Goal: Information Seeking & Learning: Learn about a topic

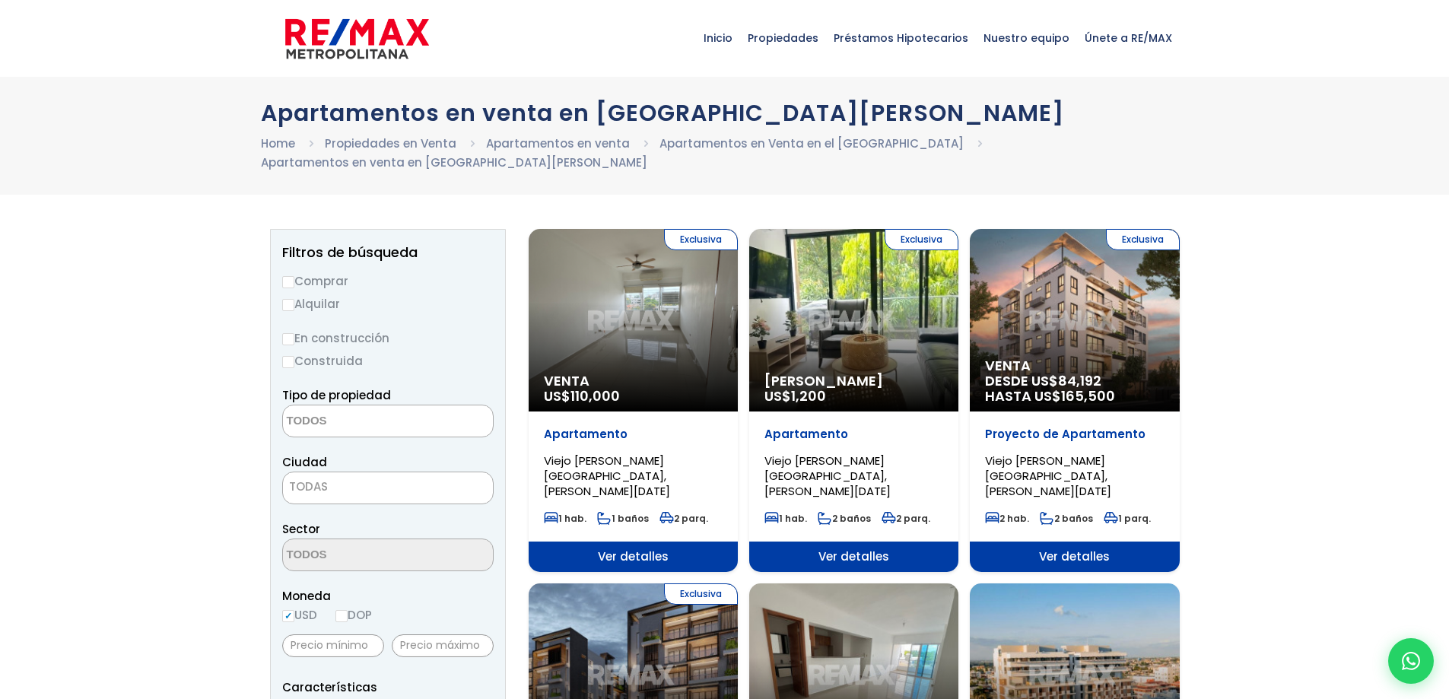
select select
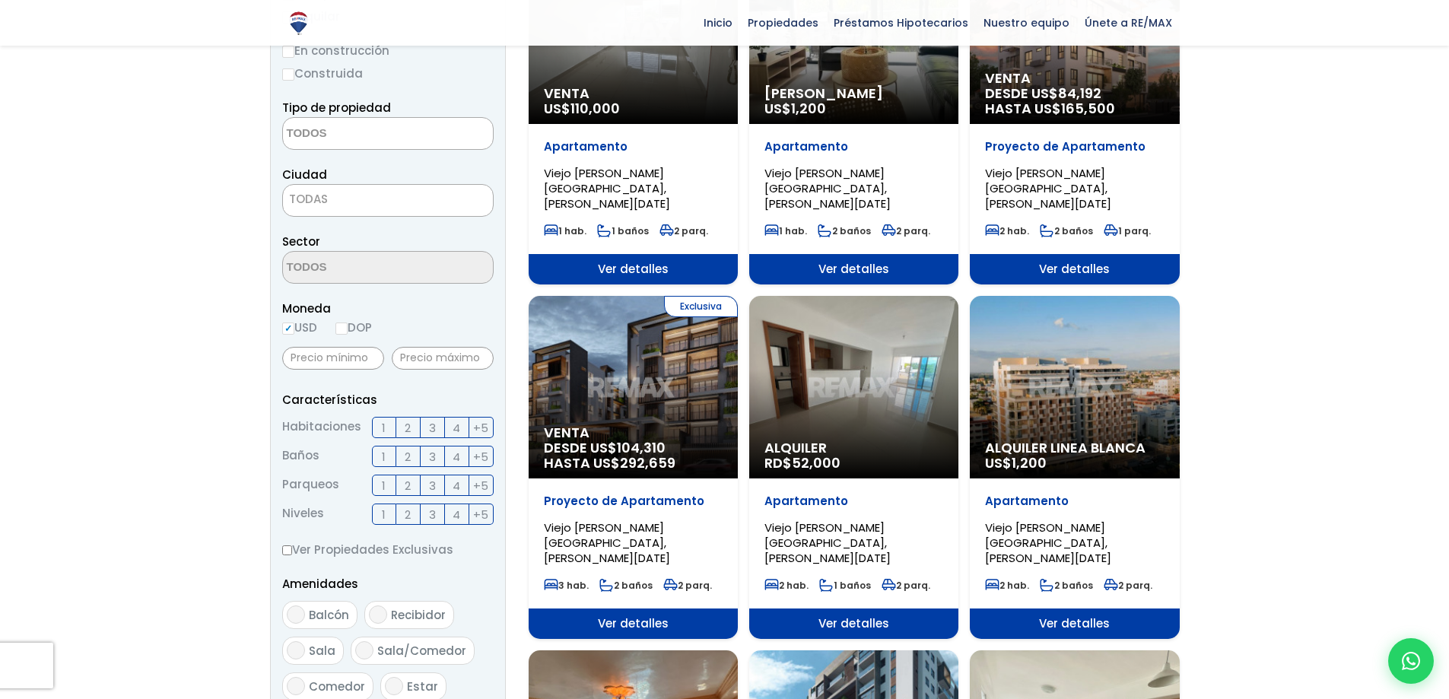
scroll to position [253, 0]
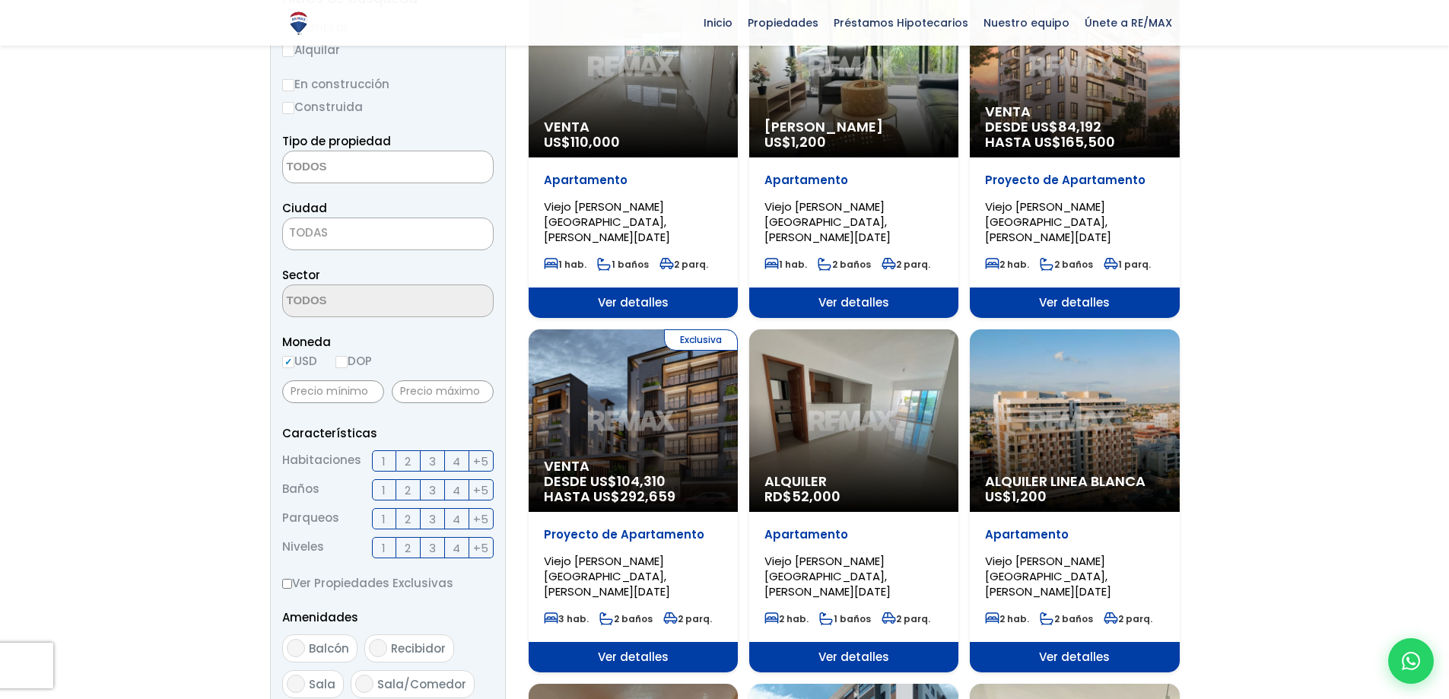
click at [617, 418] on div "Exclusiva Venta DESDE US$ 104,310 HASTA US$ 292,659" at bounding box center [633, 420] width 209 height 183
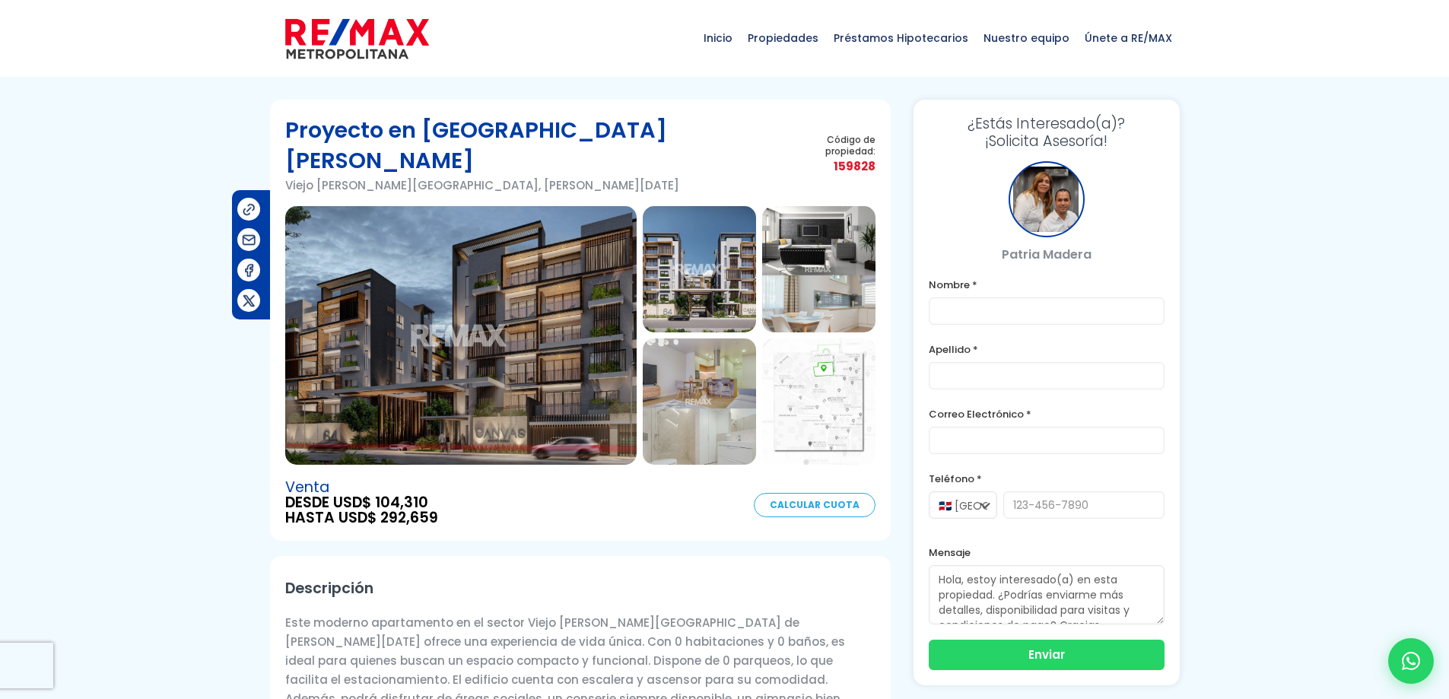
click at [799, 259] on img at bounding box center [818, 269] width 113 height 126
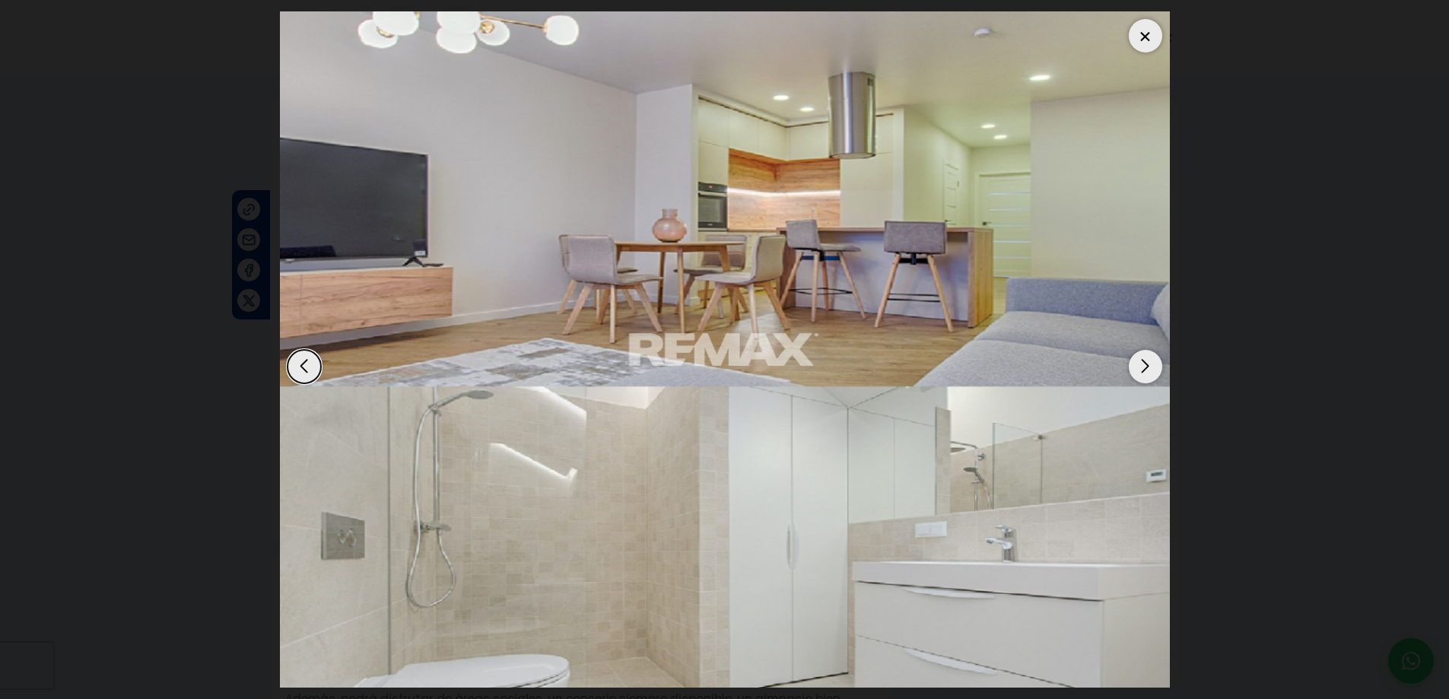
click at [304, 371] on div "Previous slide" at bounding box center [304, 366] width 33 height 33
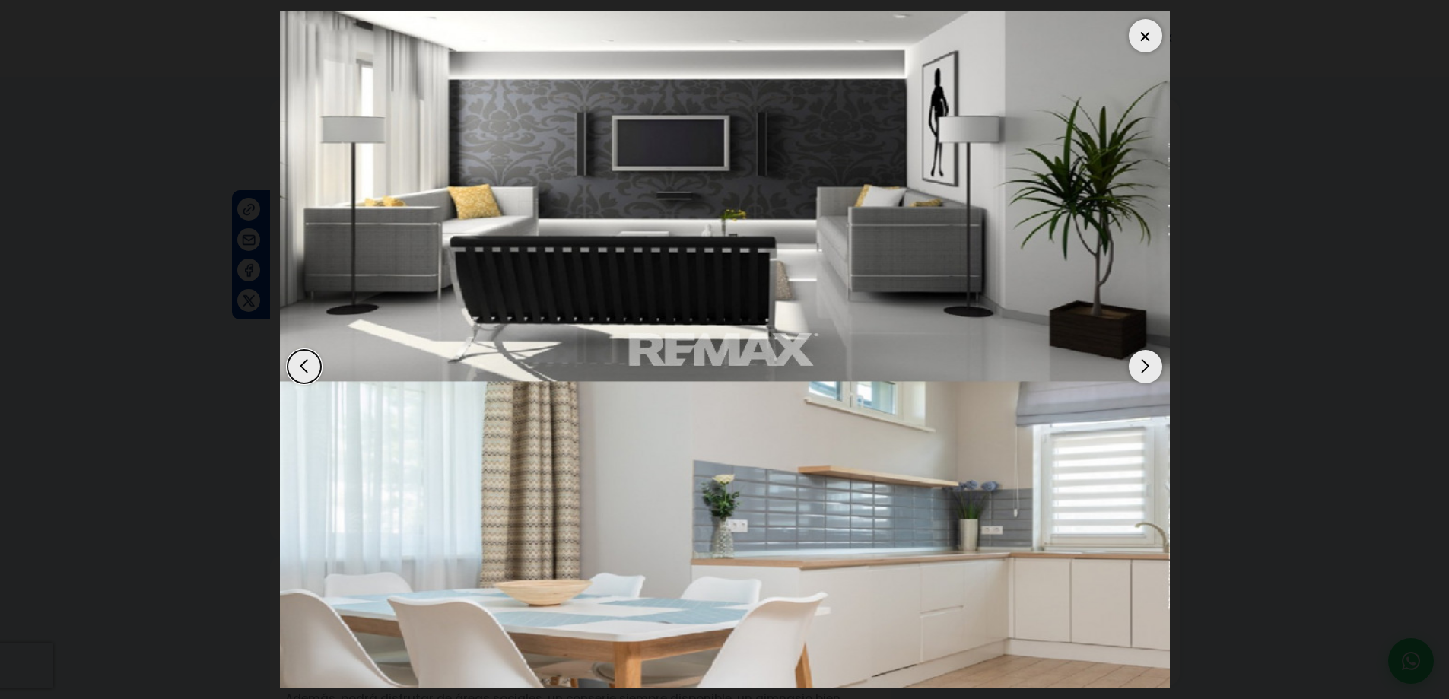
click at [1149, 367] on div "Next slide" at bounding box center [1145, 366] width 33 height 33
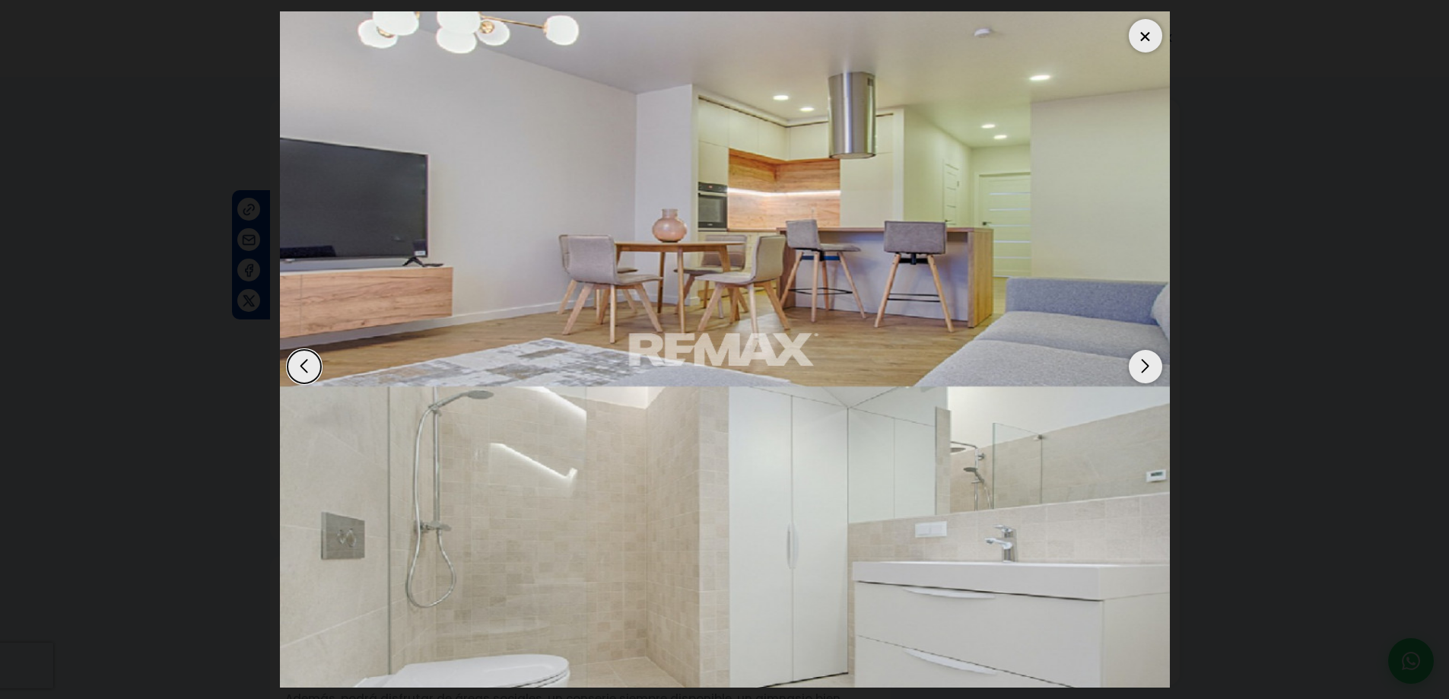
click at [1149, 367] on div "Next slide" at bounding box center [1145, 366] width 33 height 33
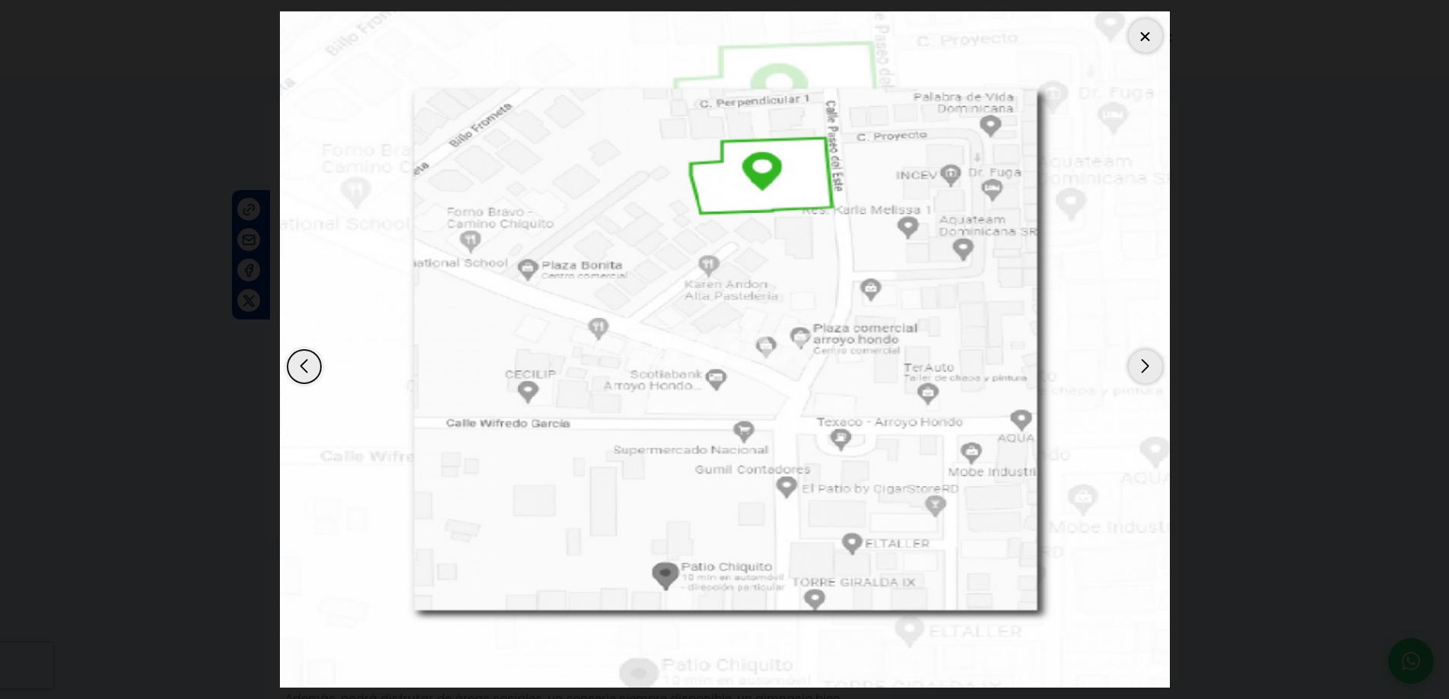
click at [1149, 367] on div "Next slide" at bounding box center [1145, 366] width 33 height 33
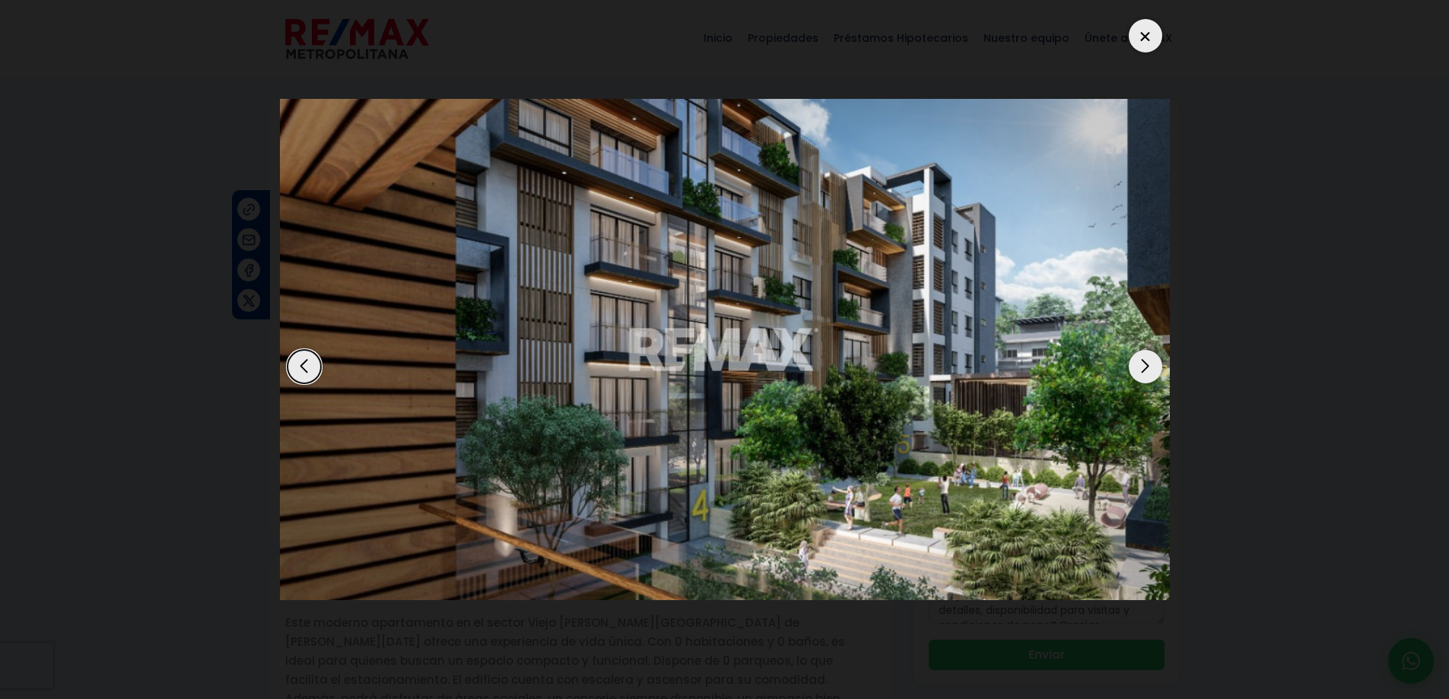
click at [1135, 362] on div "Next slide" at bounding box center [1145, 366] width 33 height 33
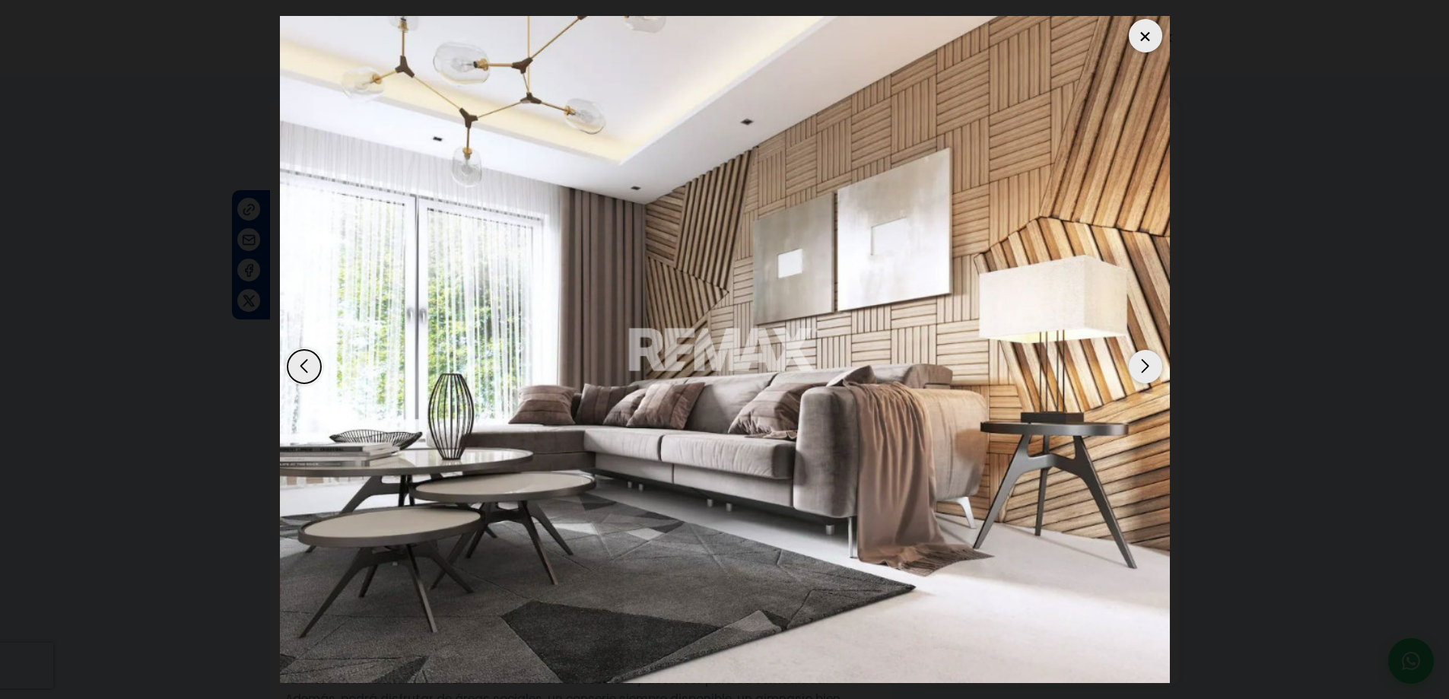
click at [1147, 366] on div "Next slide" at bounding box center [1145, 366] width 33 height 33
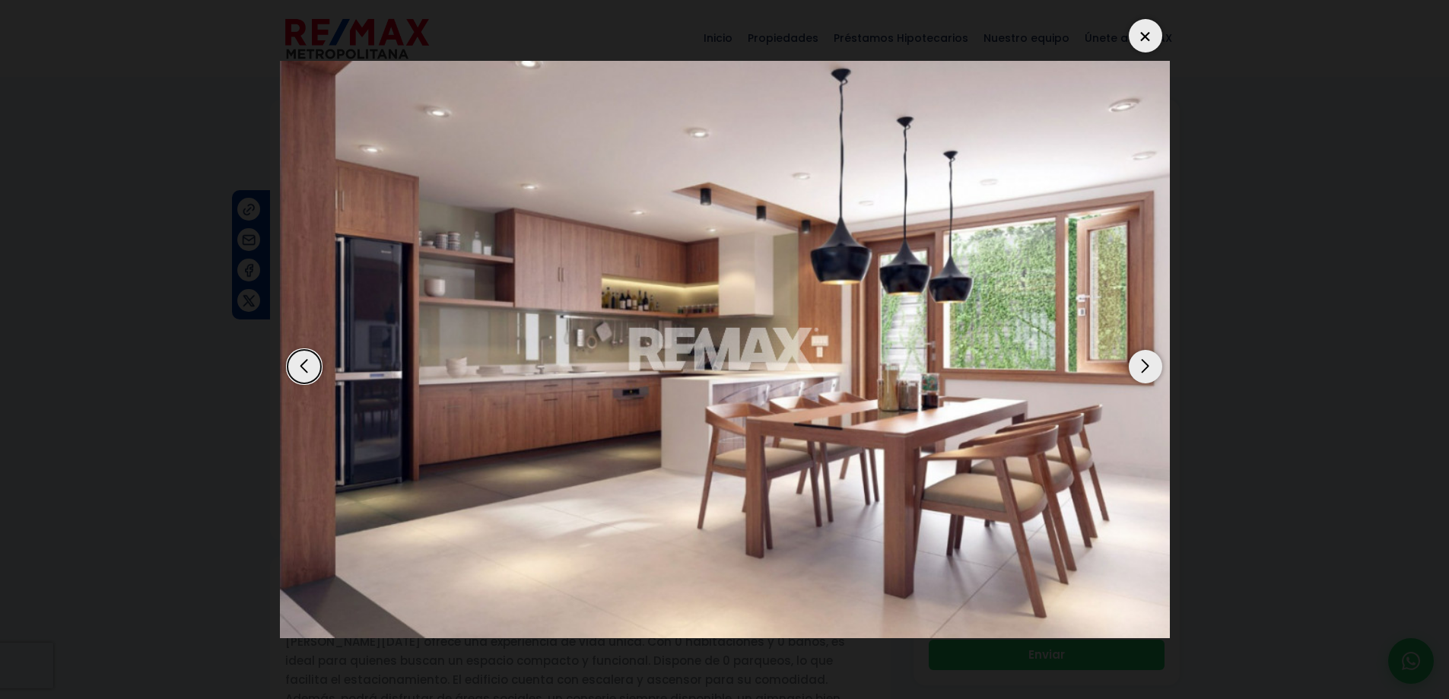
click at [1147, 361] on div "Next slide" at bounding box center [1145, 366] width 33 height 33
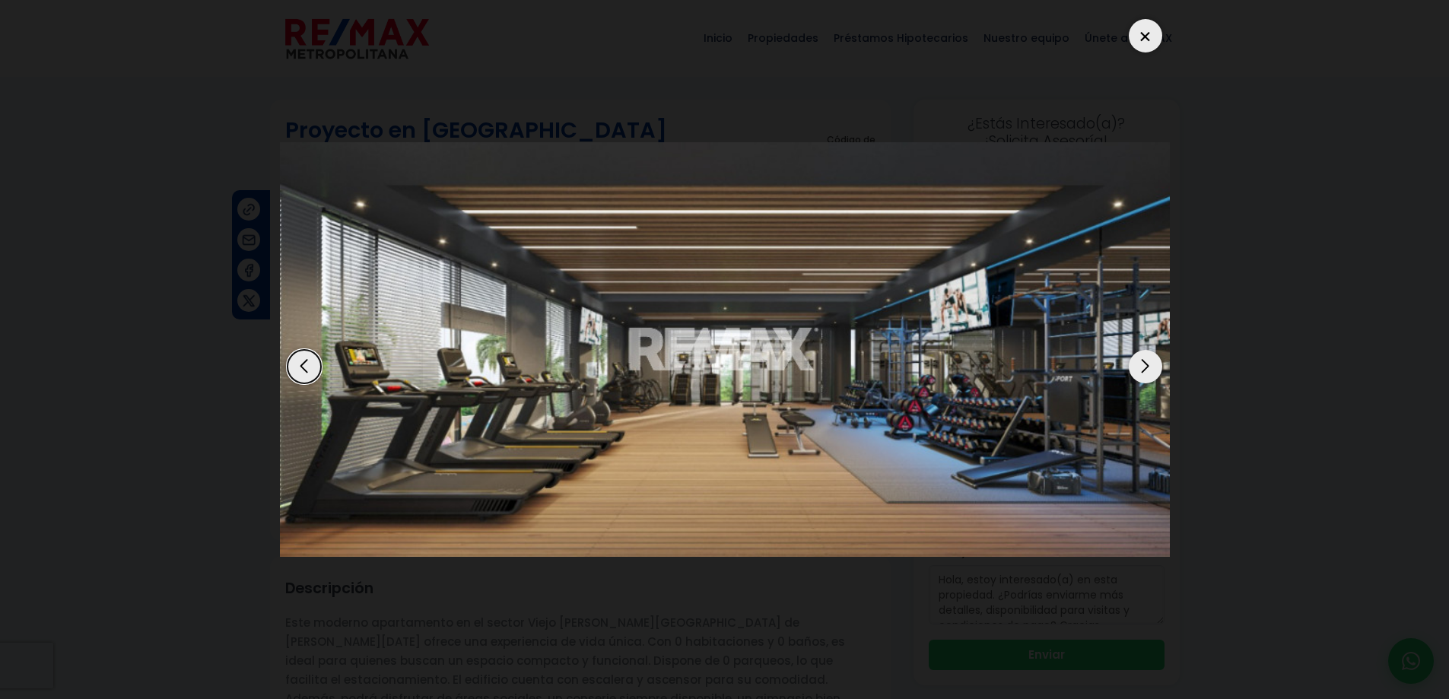
click at [1147, 361] on div "Next slide" at bounding box center [1145, 366] width 33 height 33
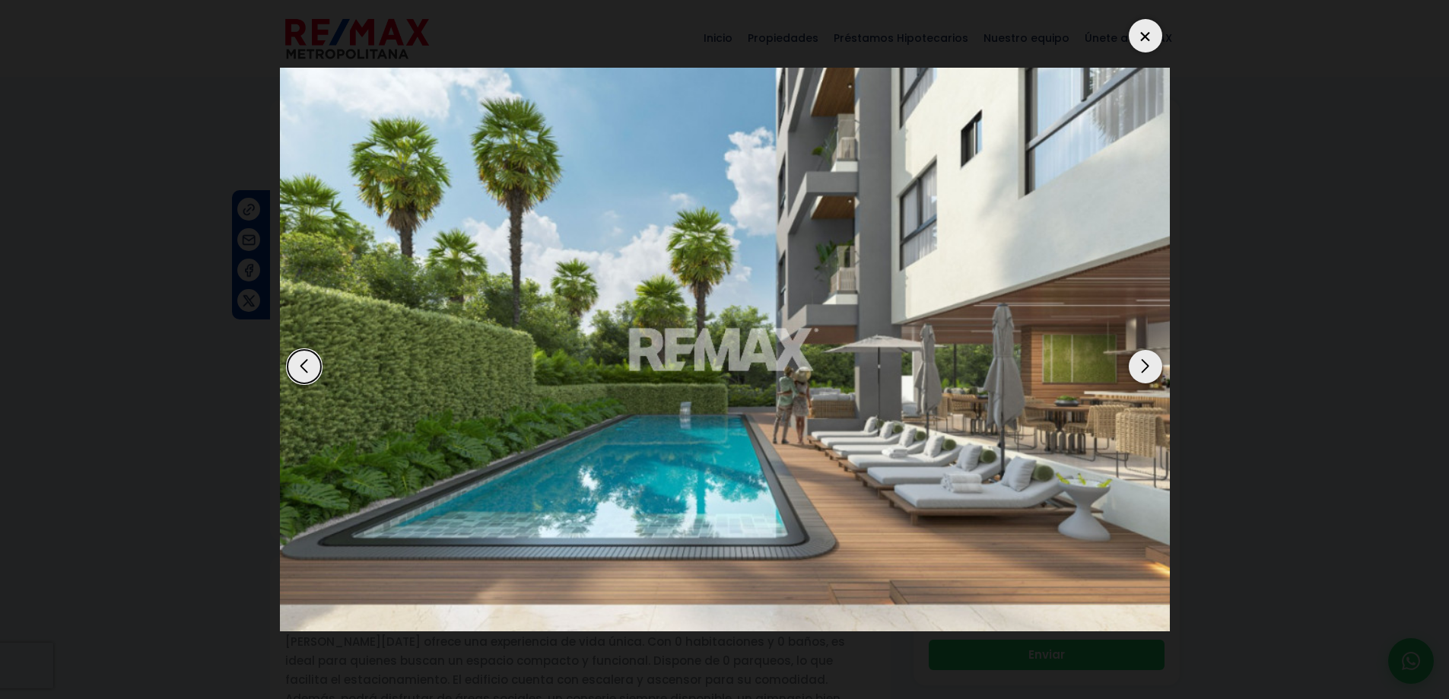
click at [1147, 361] on div "Next slide" at bounding box center [1145, 366] width 33 height 33
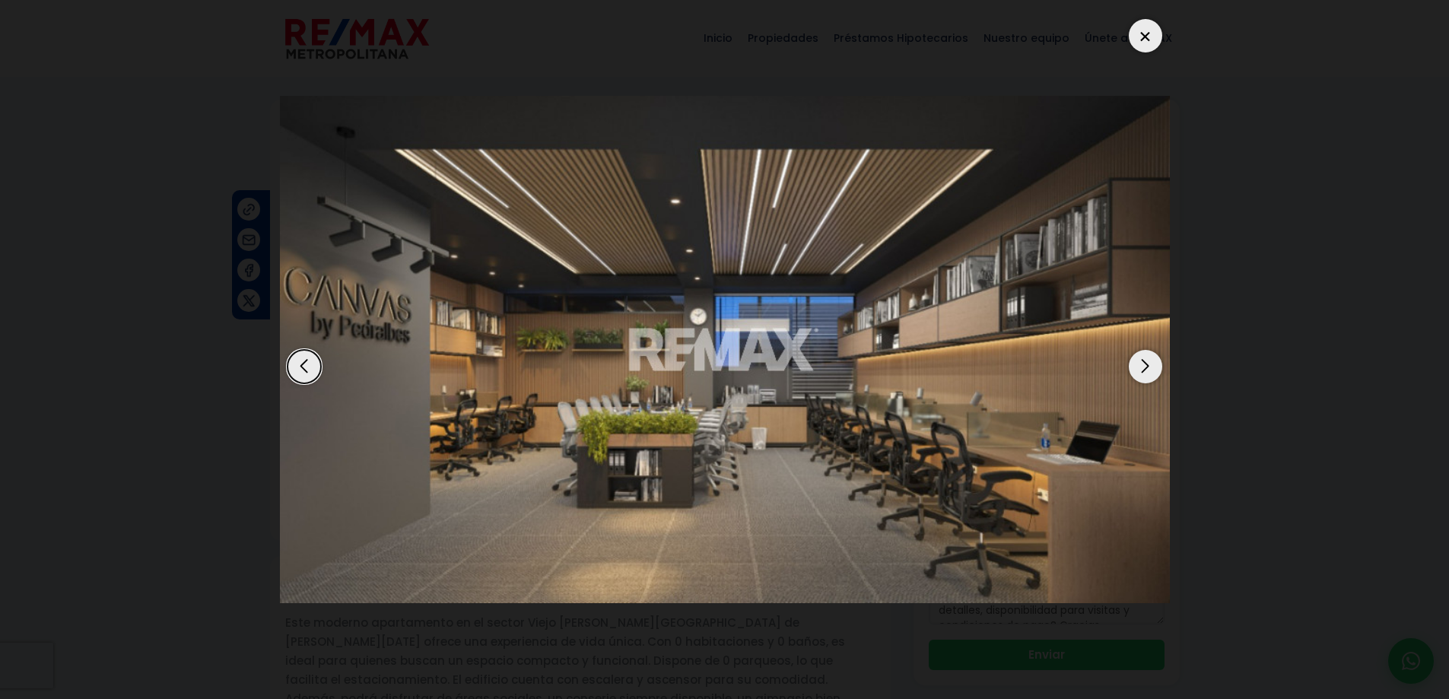
click at [1148, 361] on div "Next slide" at bounding box center [1145, 366] width 33 height 33
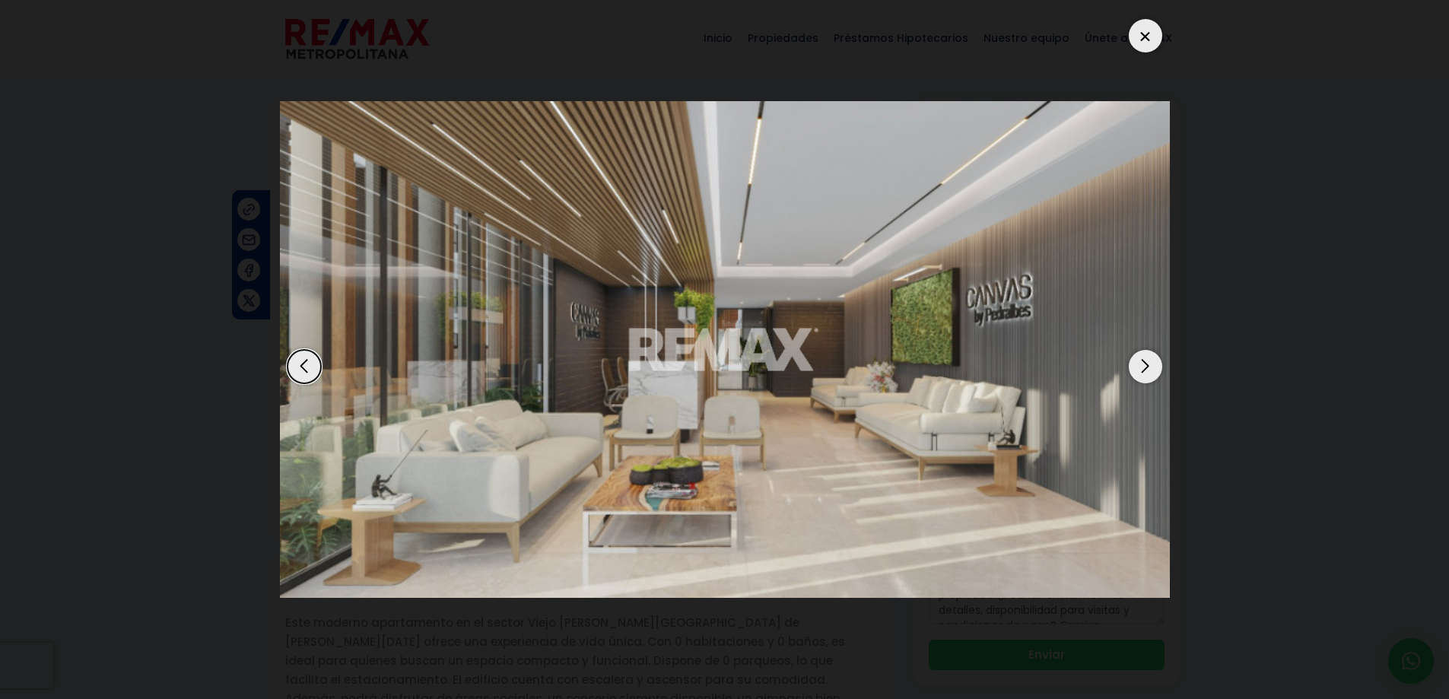
click at [1148, 361] on div "Next slide" at bounding box center [1145, 366] width 33 height 33
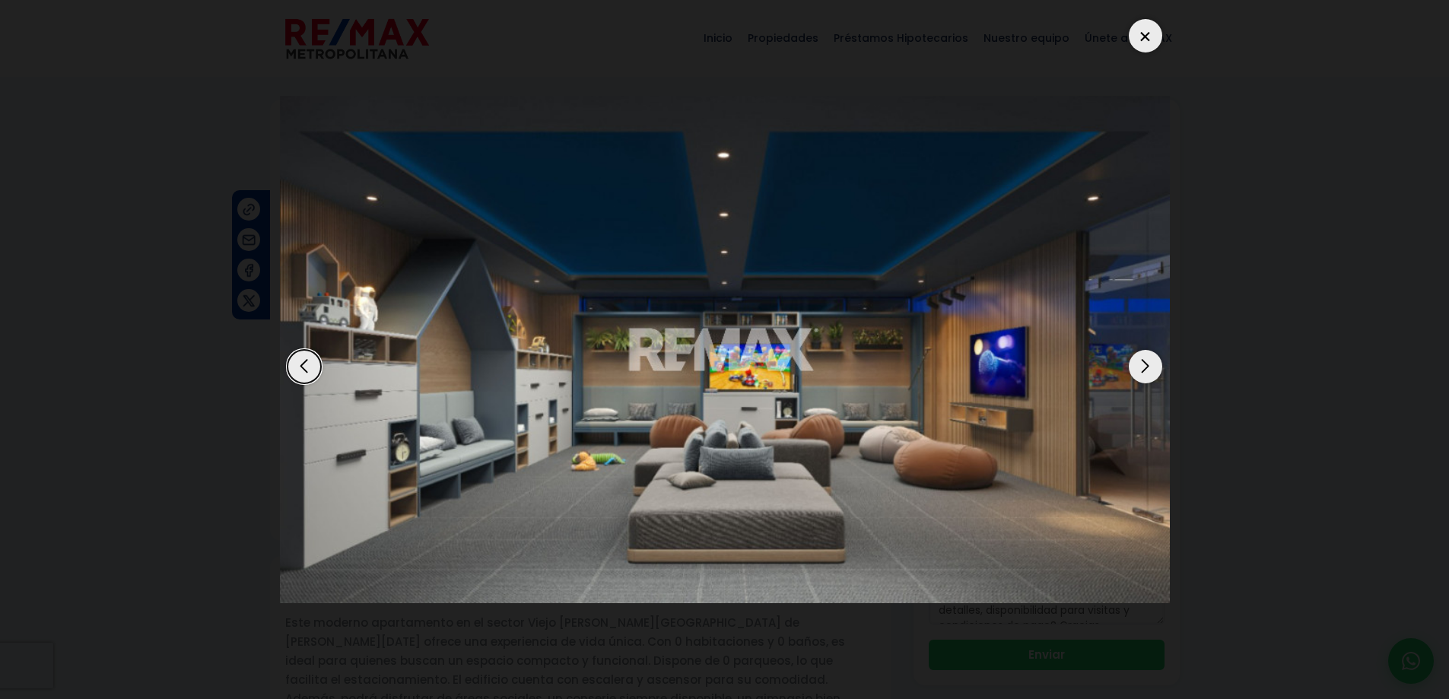
click at [1148, 361] on div "Next slide" at bounding box center [1145, 366] width 33 height 33
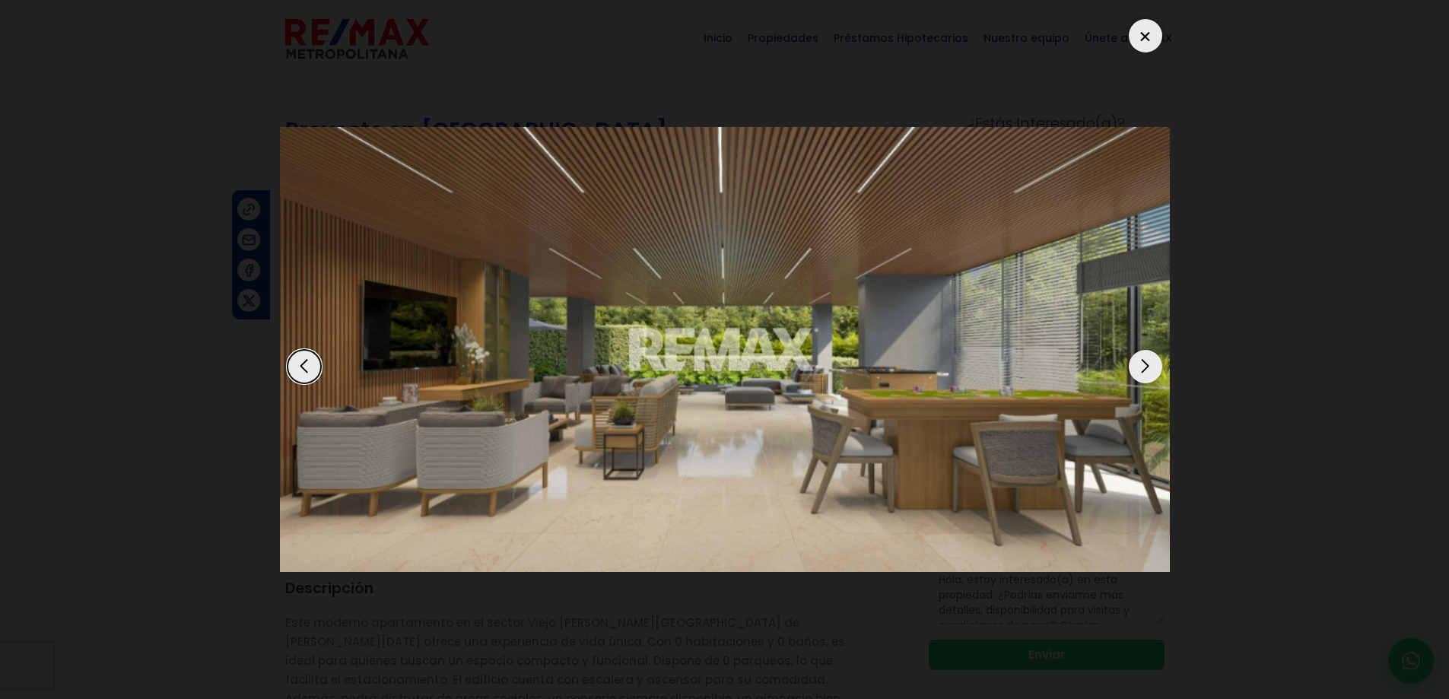
click at [1148, 361] on div "Next slide" at bounding box center [1145, 366] width 33 height 33
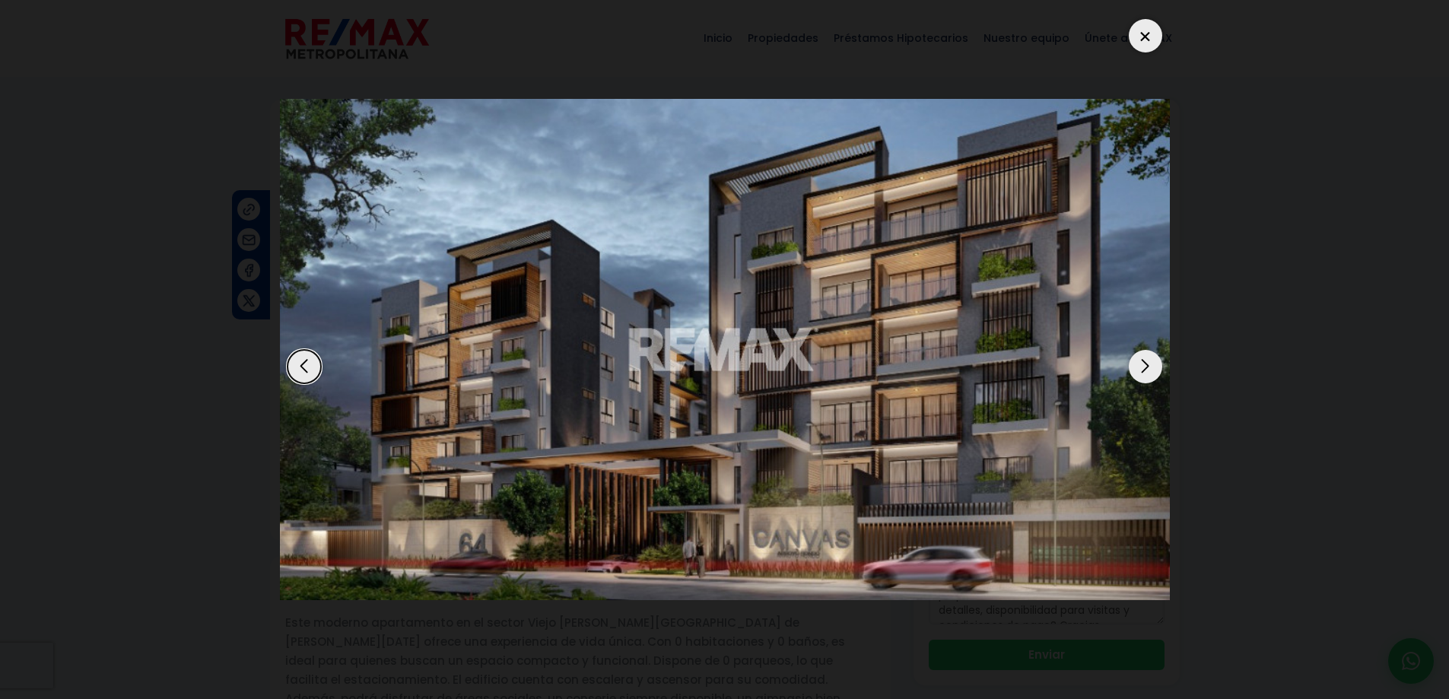
click at [1146, 37] on div at bounding box center [1145, 35] width 33 height 33
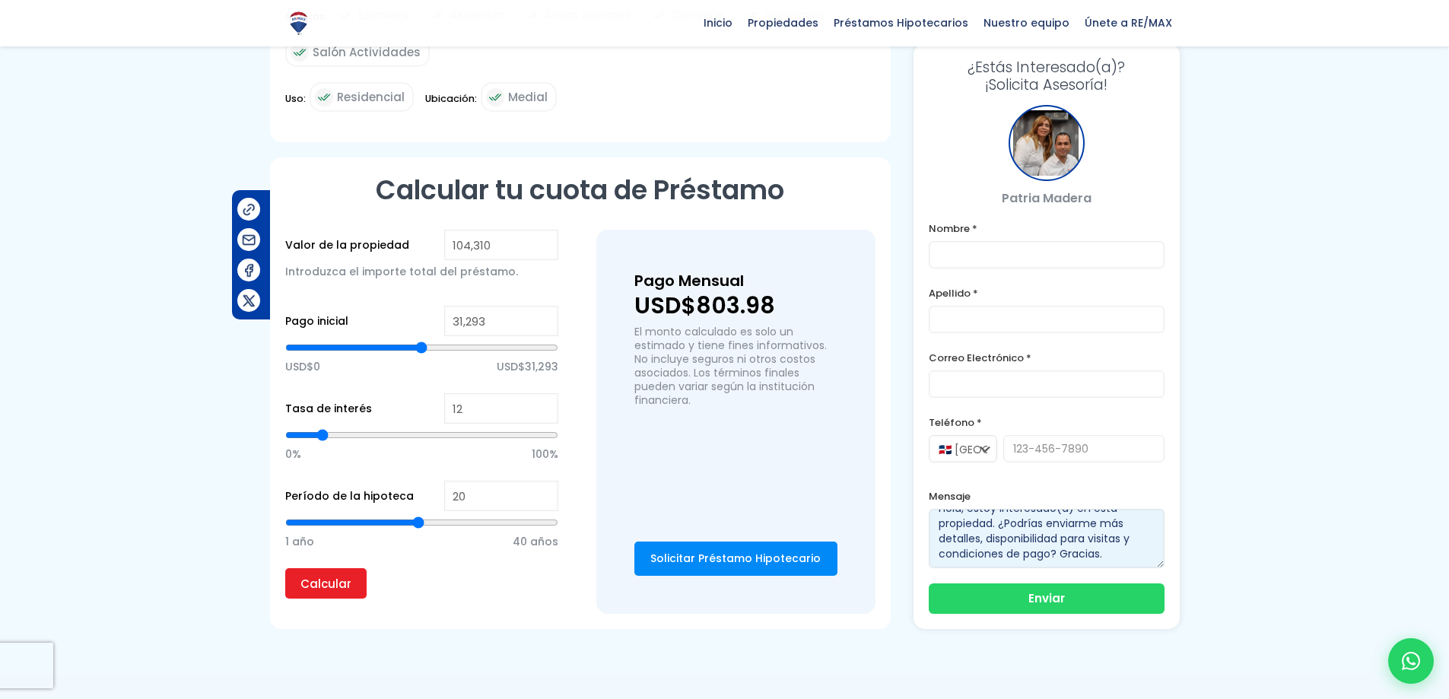
scroll to position [730, 0]
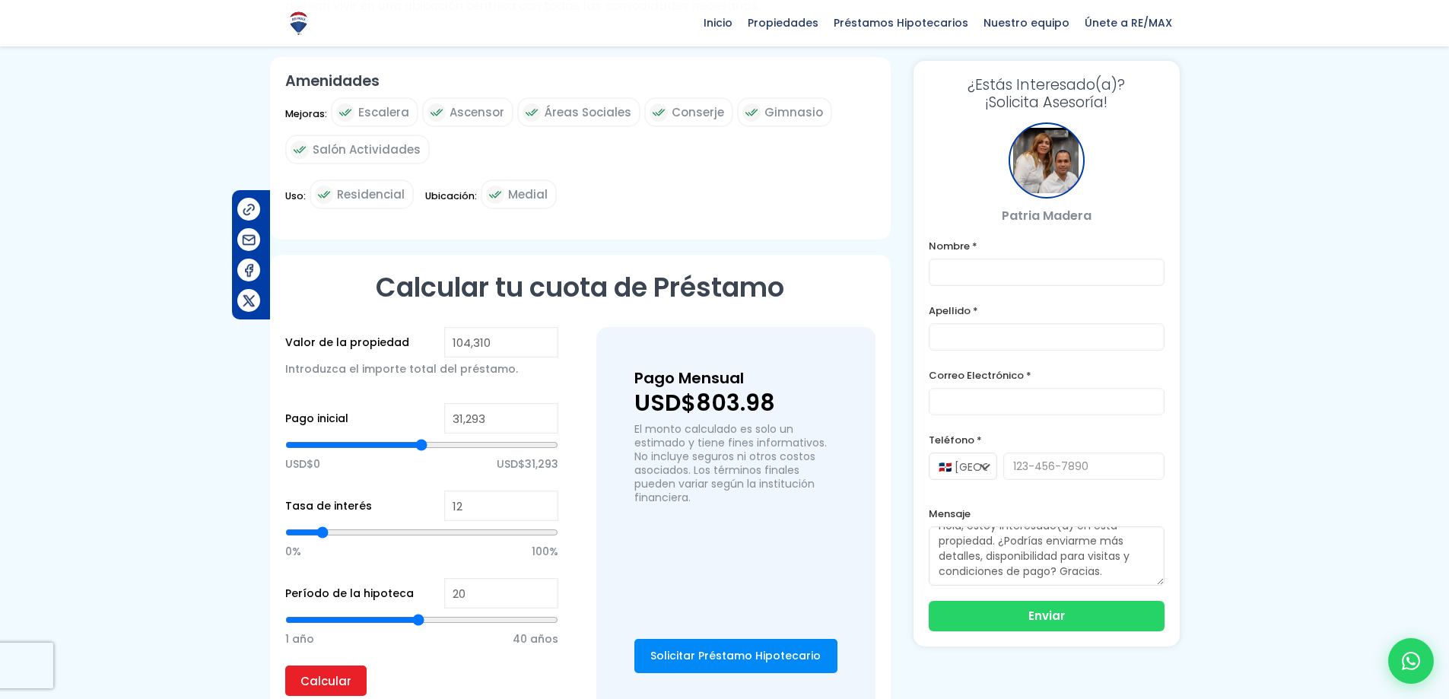
click at [513, 185] on span "Medial" at bounding box center [528, 194] width 40 height 19
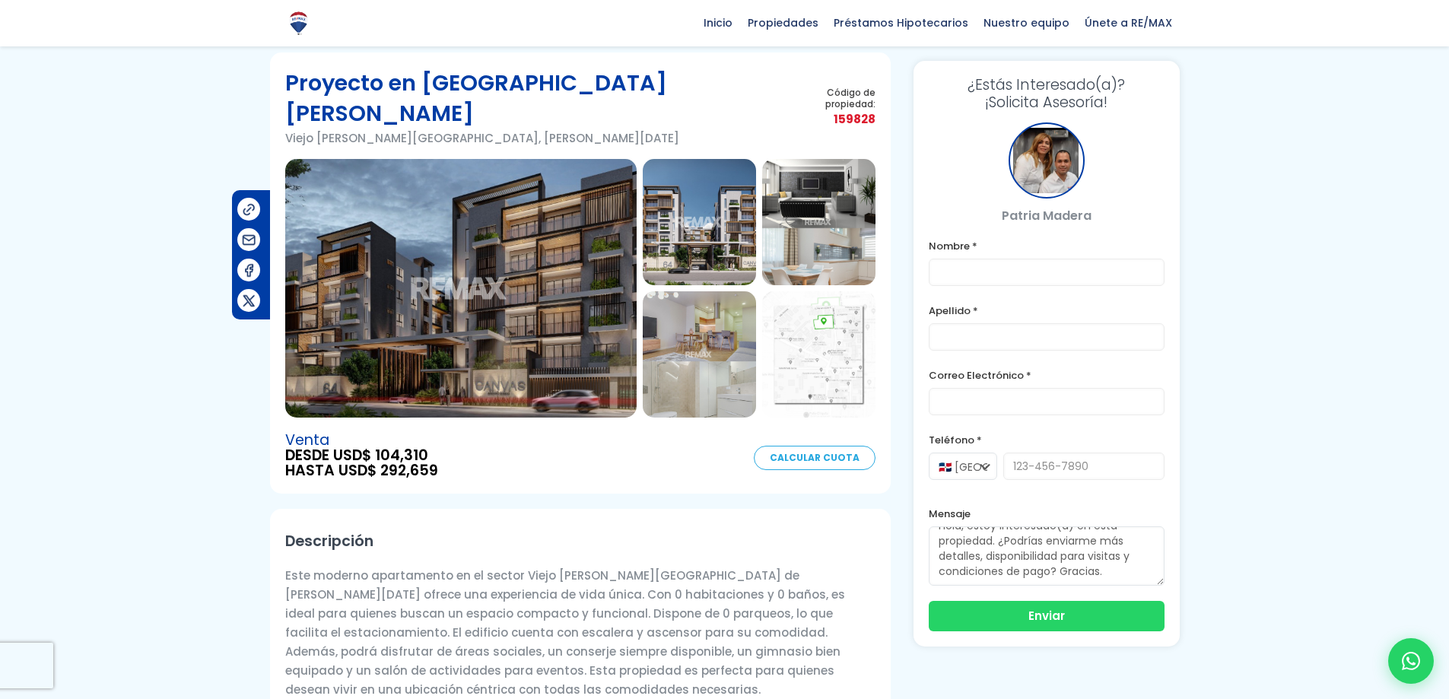
scroll to position [0, 0]
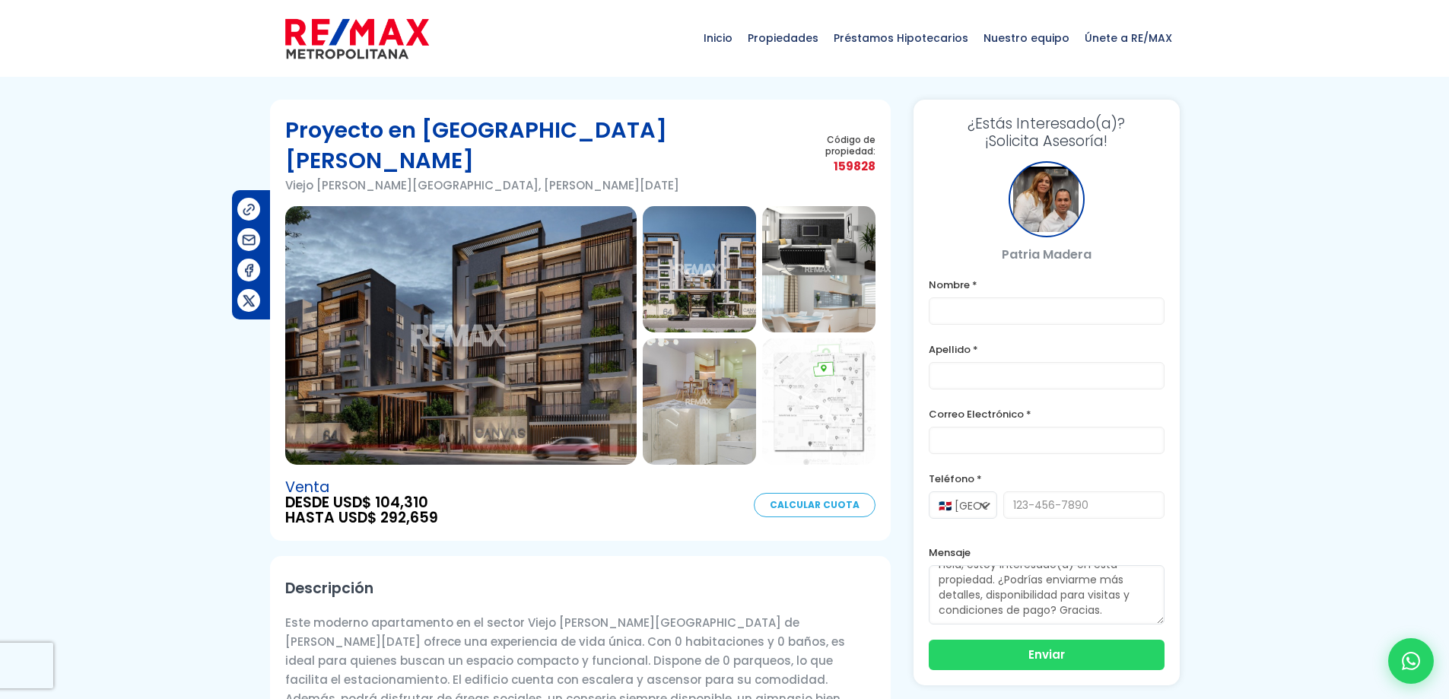
click at [846, 367] on img at bounding box center [818, 401] width 113 height 126
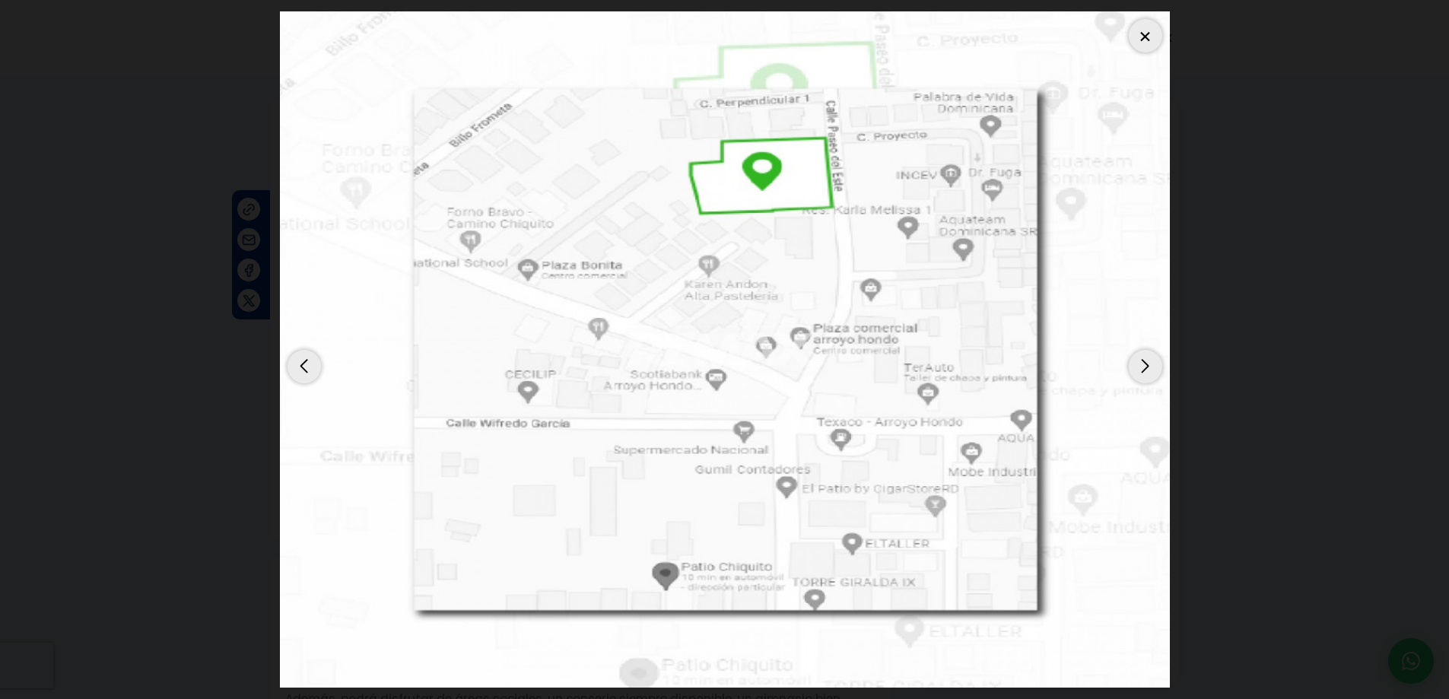
click at [1143, 368] on div "Next slide" at bounding box center [1145, 366] width 33 height 33
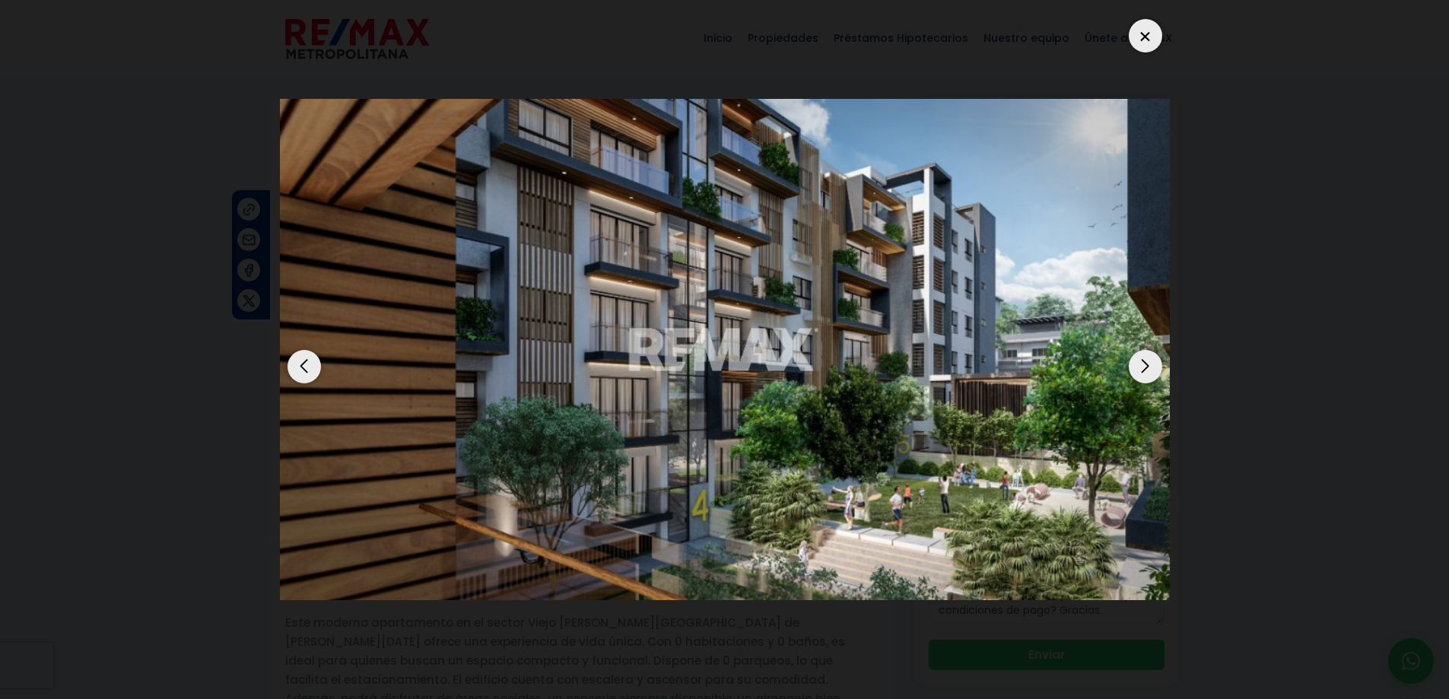
click at [1144, 371] on div "Next slide" at bounding box center [1145, 366] width 33 height 33
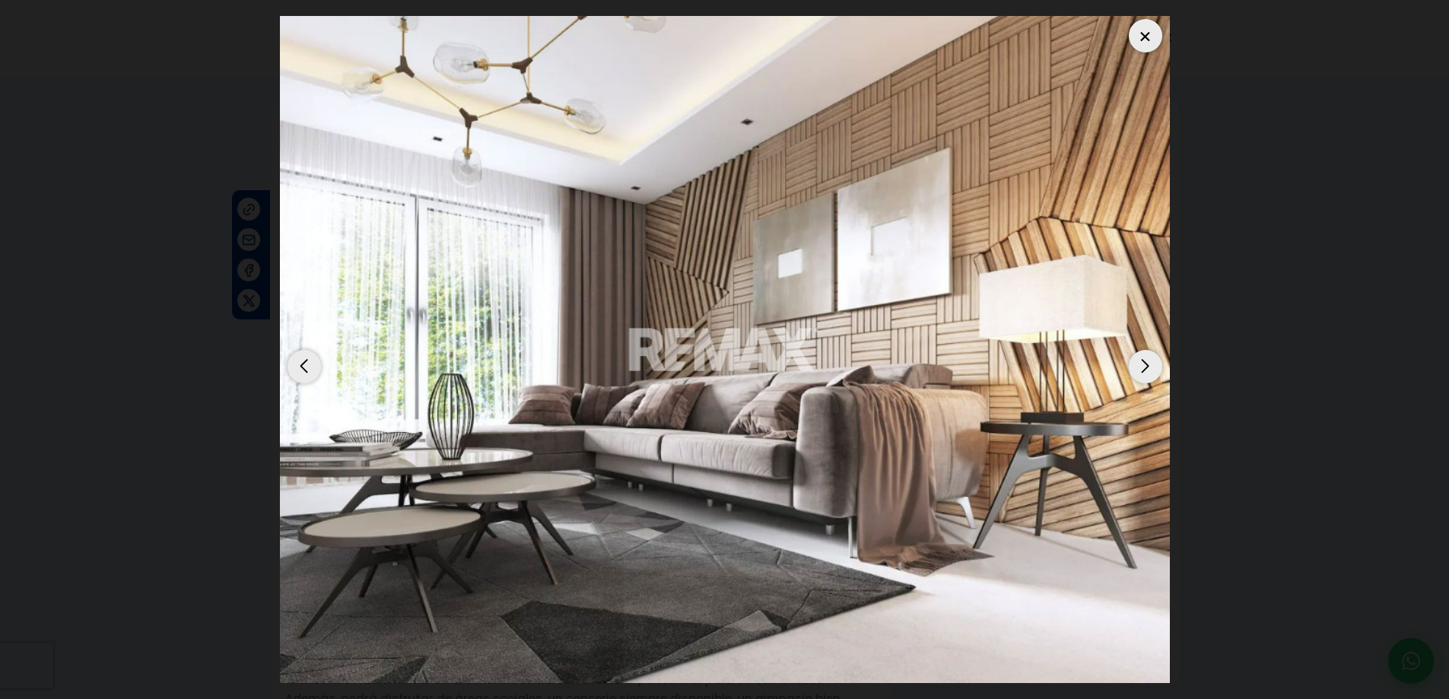
click at [1145, 372] on div "Next slide" at bounding box center [1145, 366] width 33 height 33
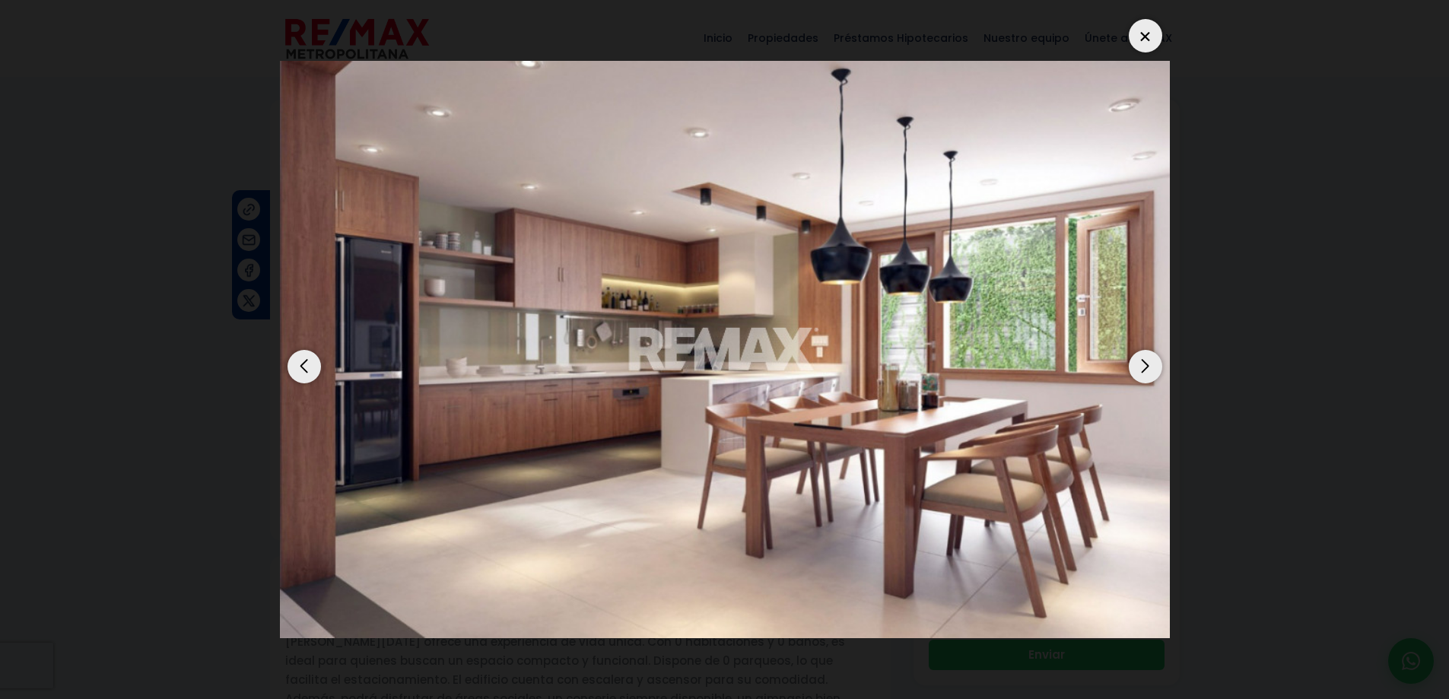
click at [1143, 34] on div at bounding box center [1145, 35] width 33 height 33
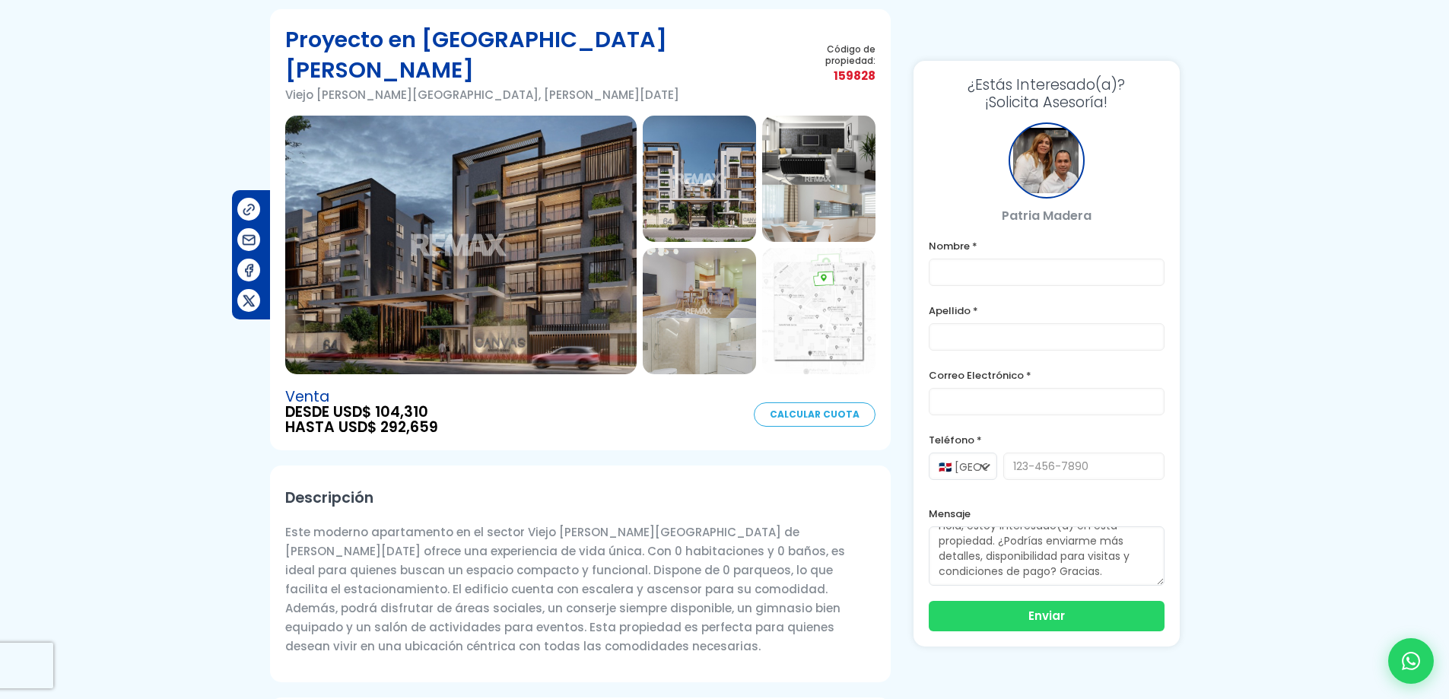
scroll to position [127, 0]
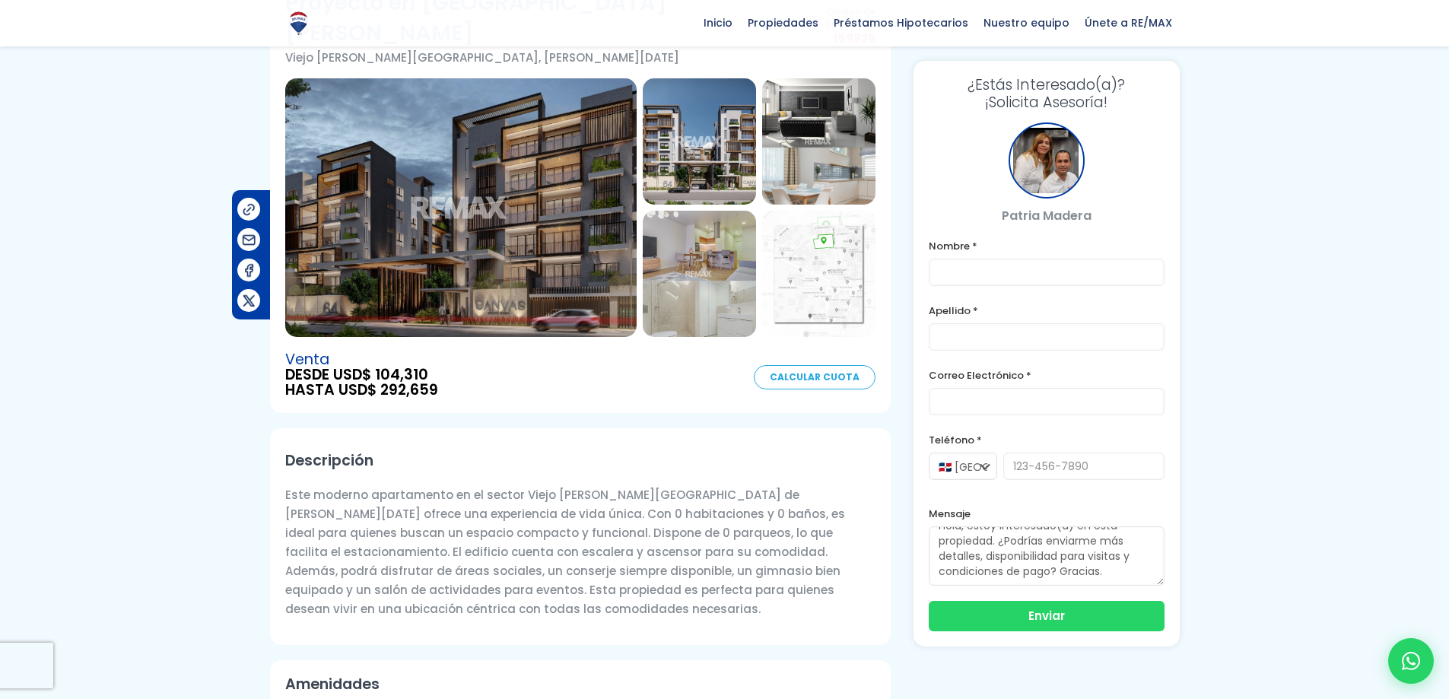
click at [558, 244] on img at bounding box center [460, 207] width 351 height 259
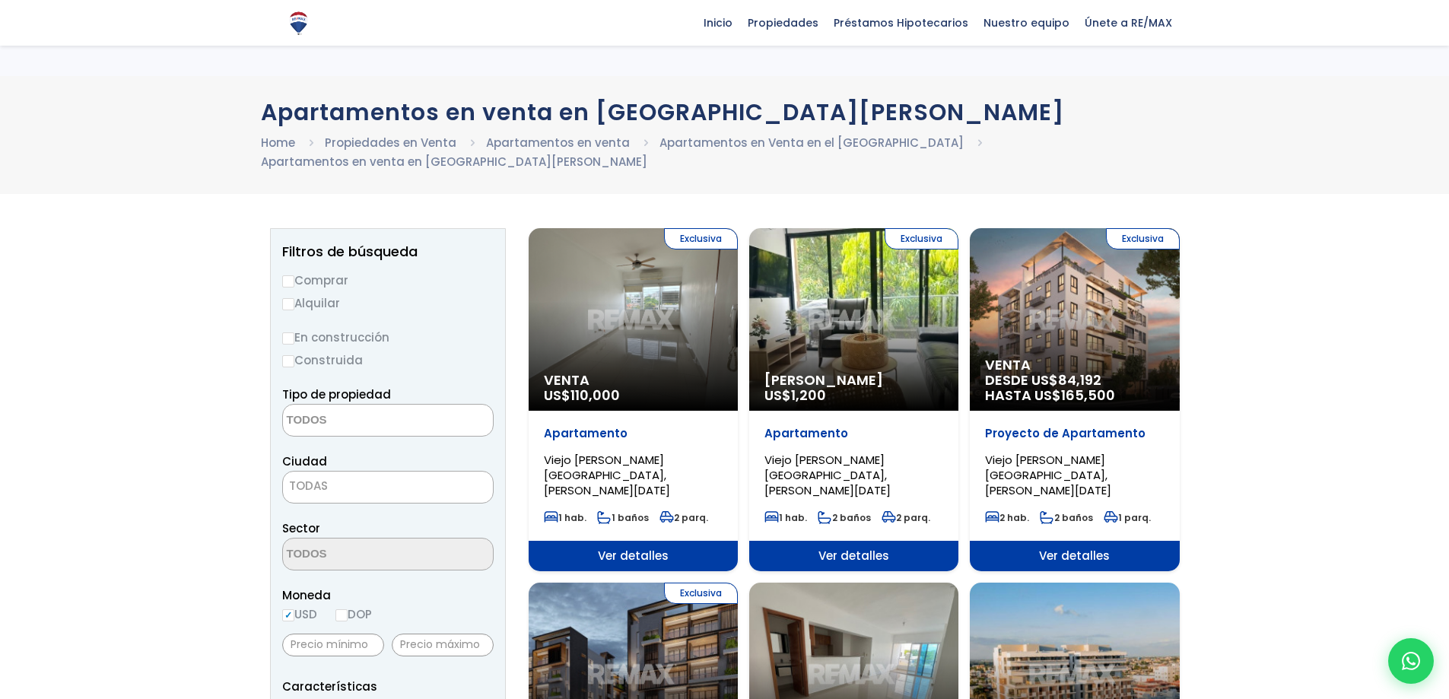
select select
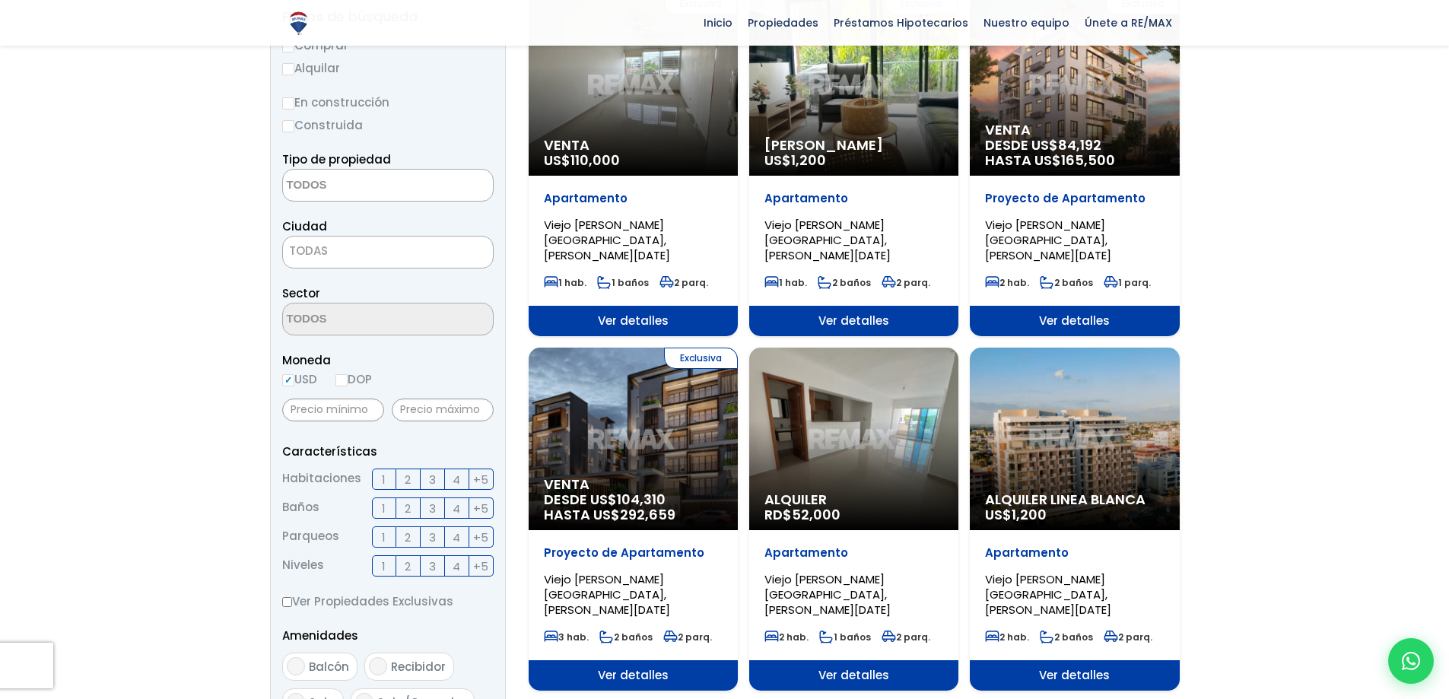
scroll to position [253, 0]
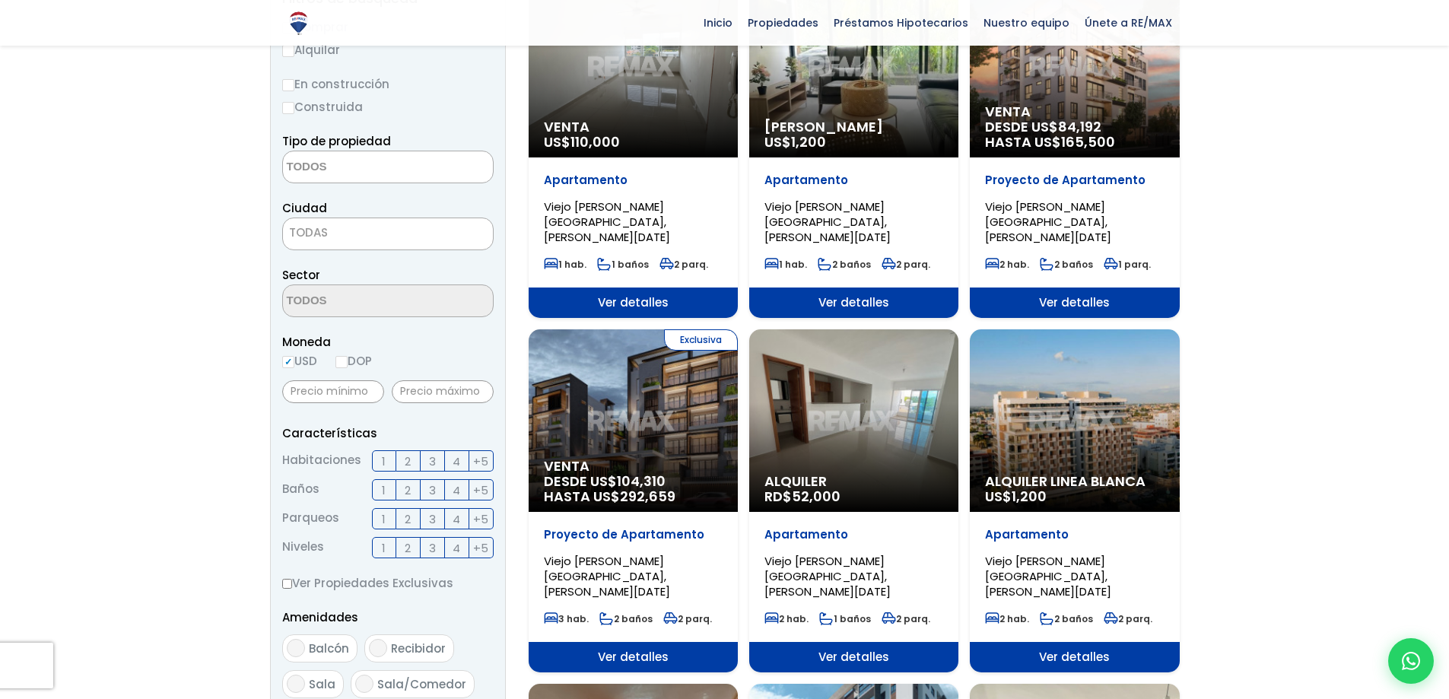
click at [409, 463] on span "2" at bounding box center [408, 461] width 6 height 19
click at [0, 0] on input "2" at bounding box center [0, 0] width 0 height 0
click at [408, 513] on span "2" at bounding box center [408, 519] width 6 height 19
click at [0, 0] on input "2" at bounding box center [0, 0] width 0 height 0
click at [435, 491] on span "3" at bounding box center [432, 490] width 7 height 19
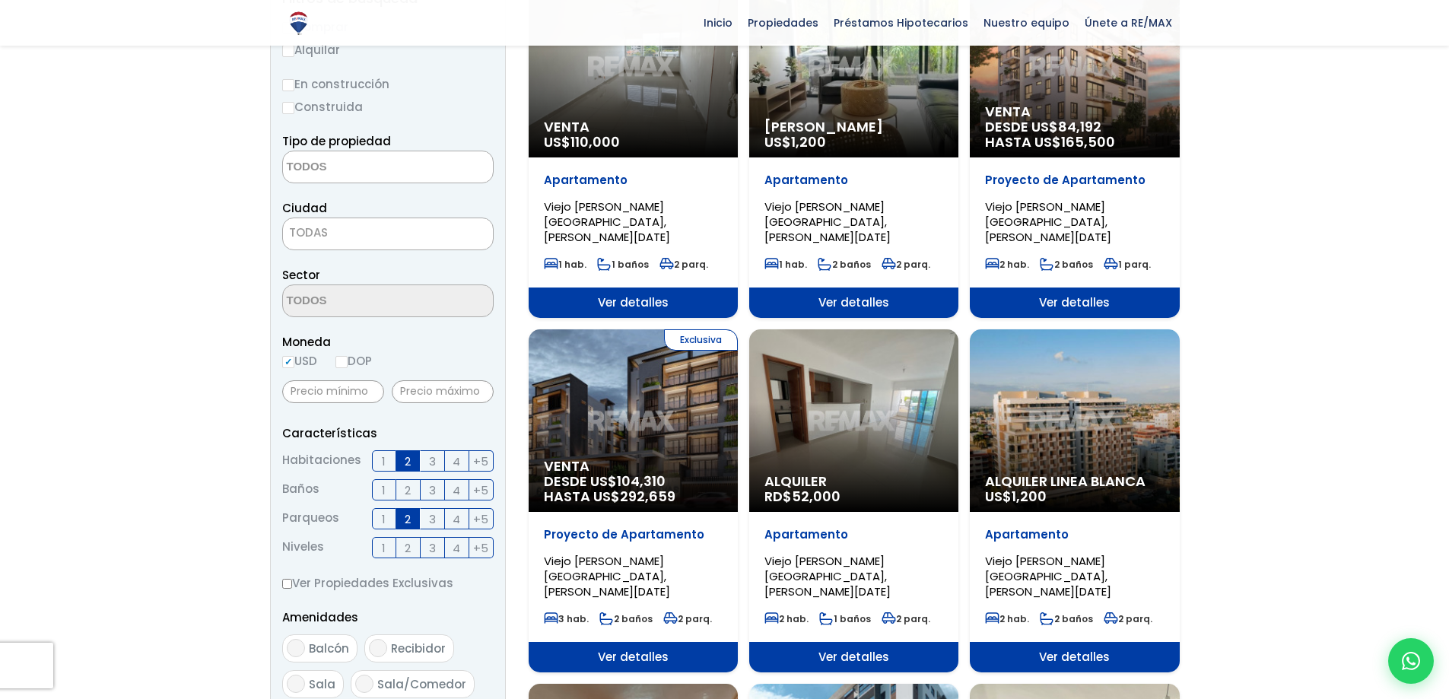
click at [0, 0] on input "3" at bounding box center [0, 0] width 0 height 0
click at [478, 551] on span "+5" at bounding box center [480, 548] width 15 height 19
click at [0, 0] on input "+5" at bounding box center [0, 0] width 0 height 0
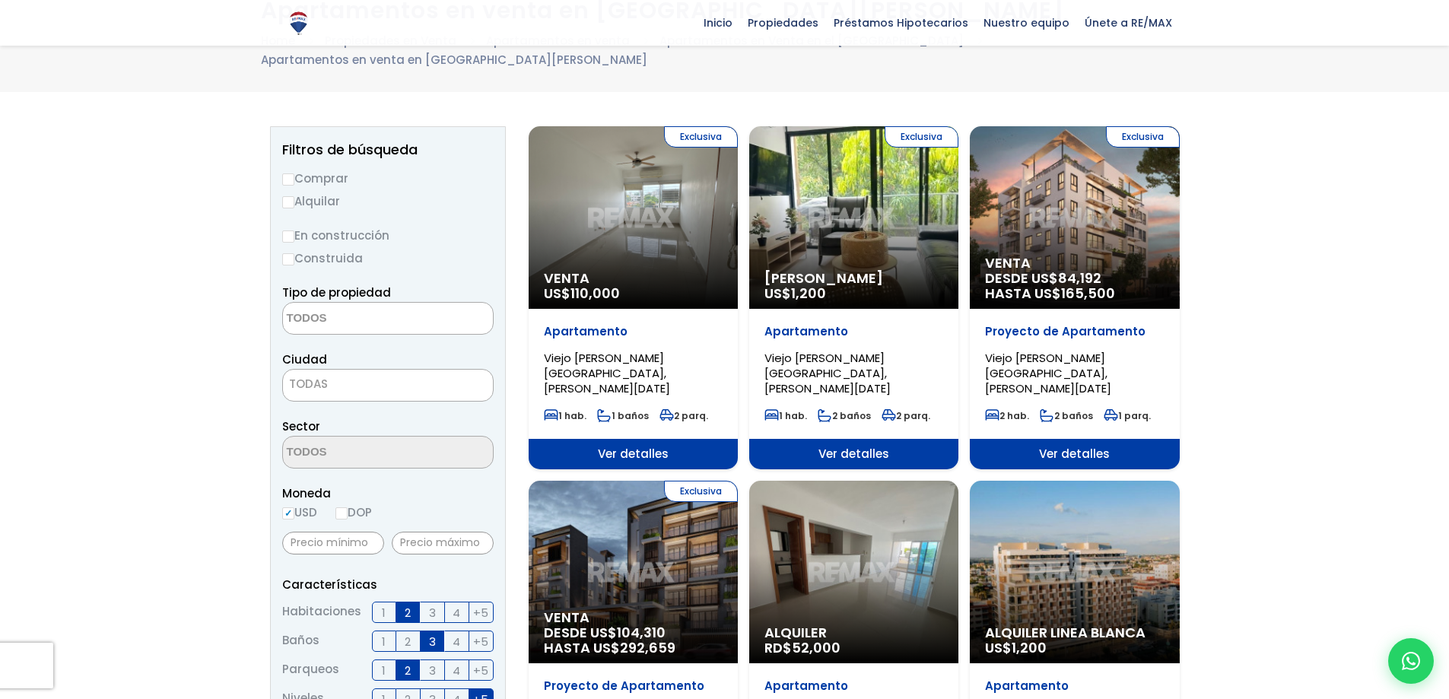
scroll to position [0, 0]
